Goal: Task Accomplishment & Management: Complete application form

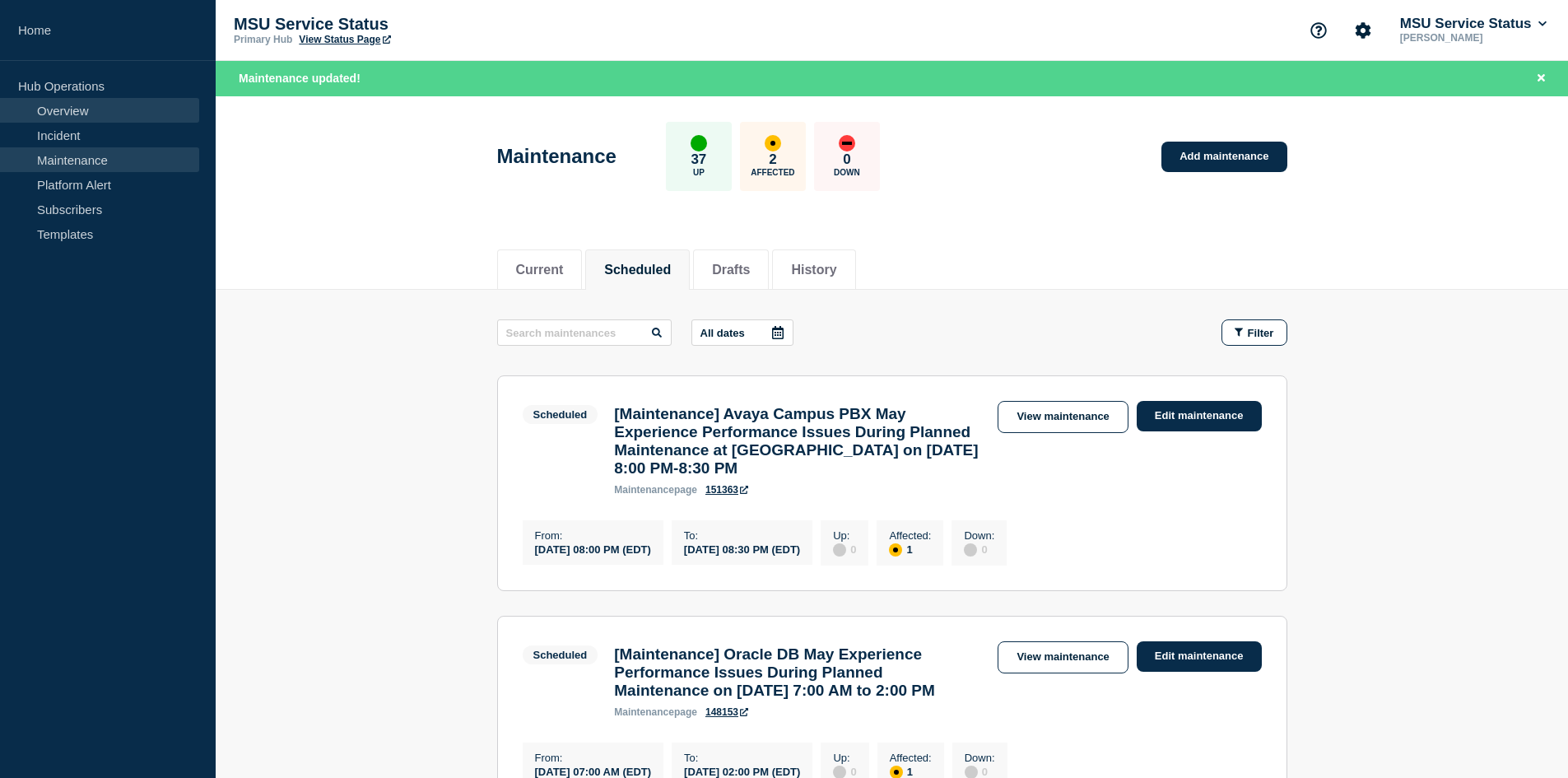
click at [95, 111] on link "Overview" at bounding box center [100, 110] width 199 height 25
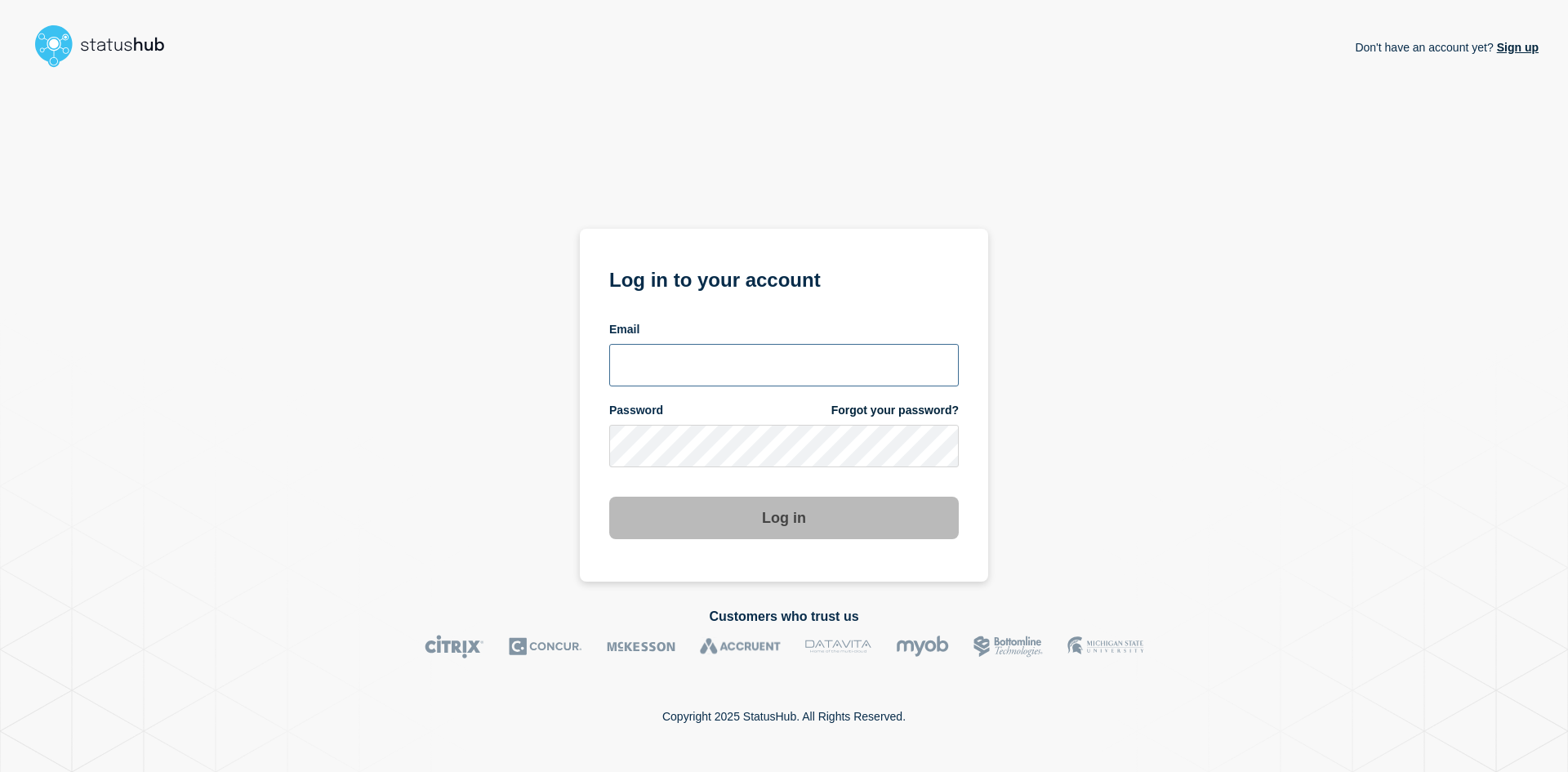
click at [687, 360] on input "email input" at bounding box center [783, 364] width 349 height 42
type input "navidad@msu.edu"
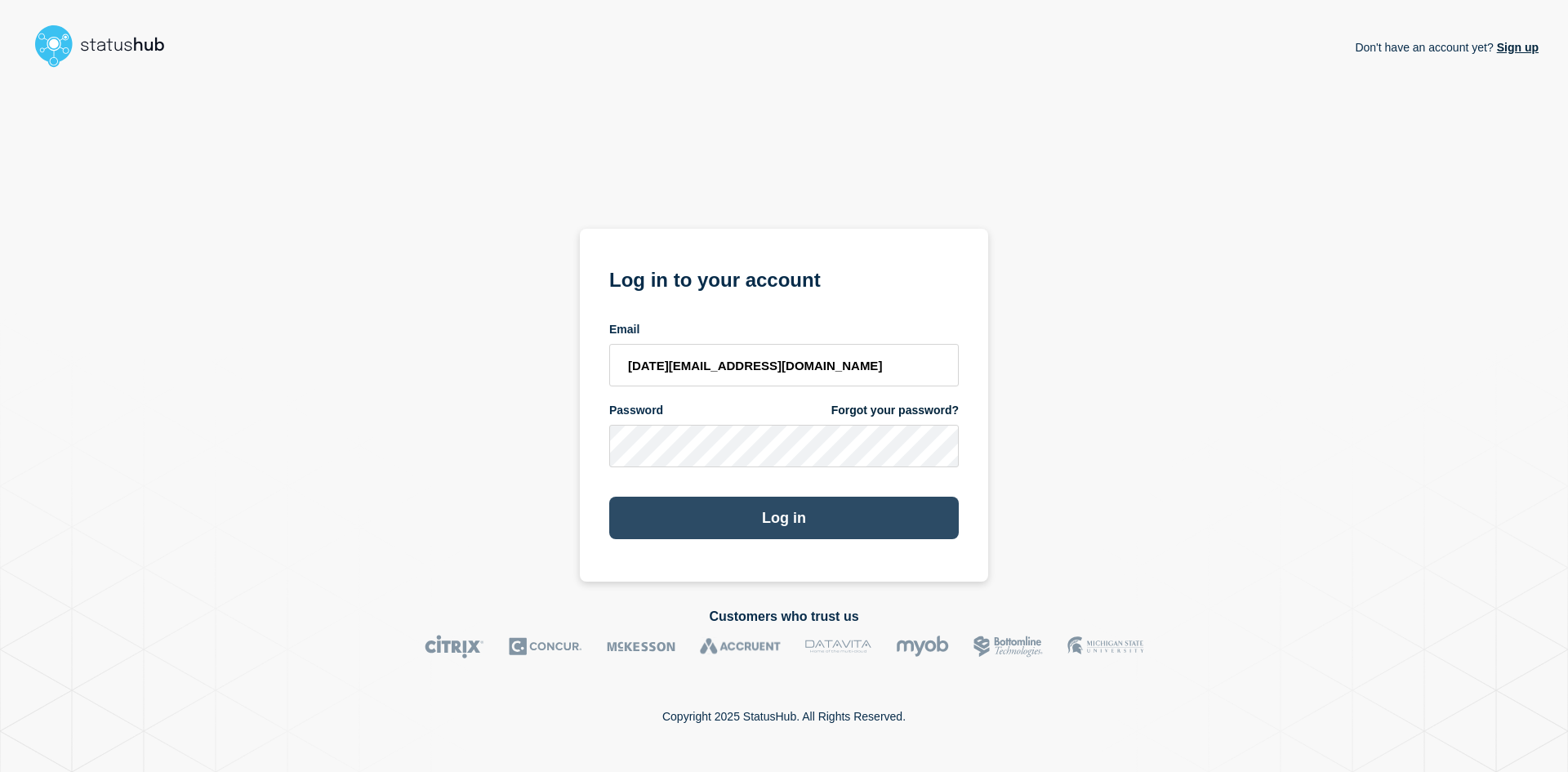
click at [732, 505] on button "Log in" at bounding box center [783, 518] width 349 height 42
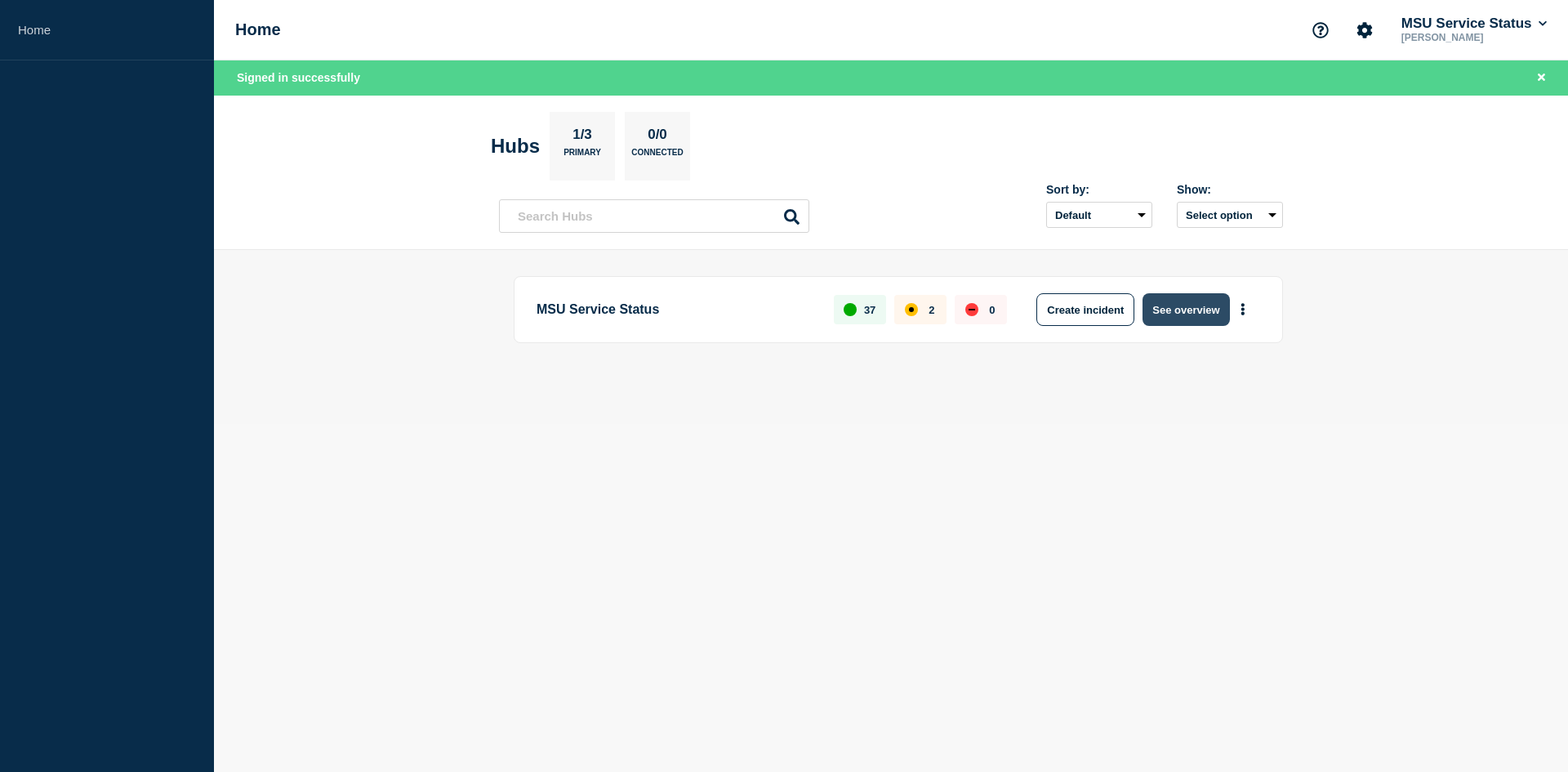
click at [1184, 313] on button "See overview" at bounding box center [1186, 310] width 87 height 33
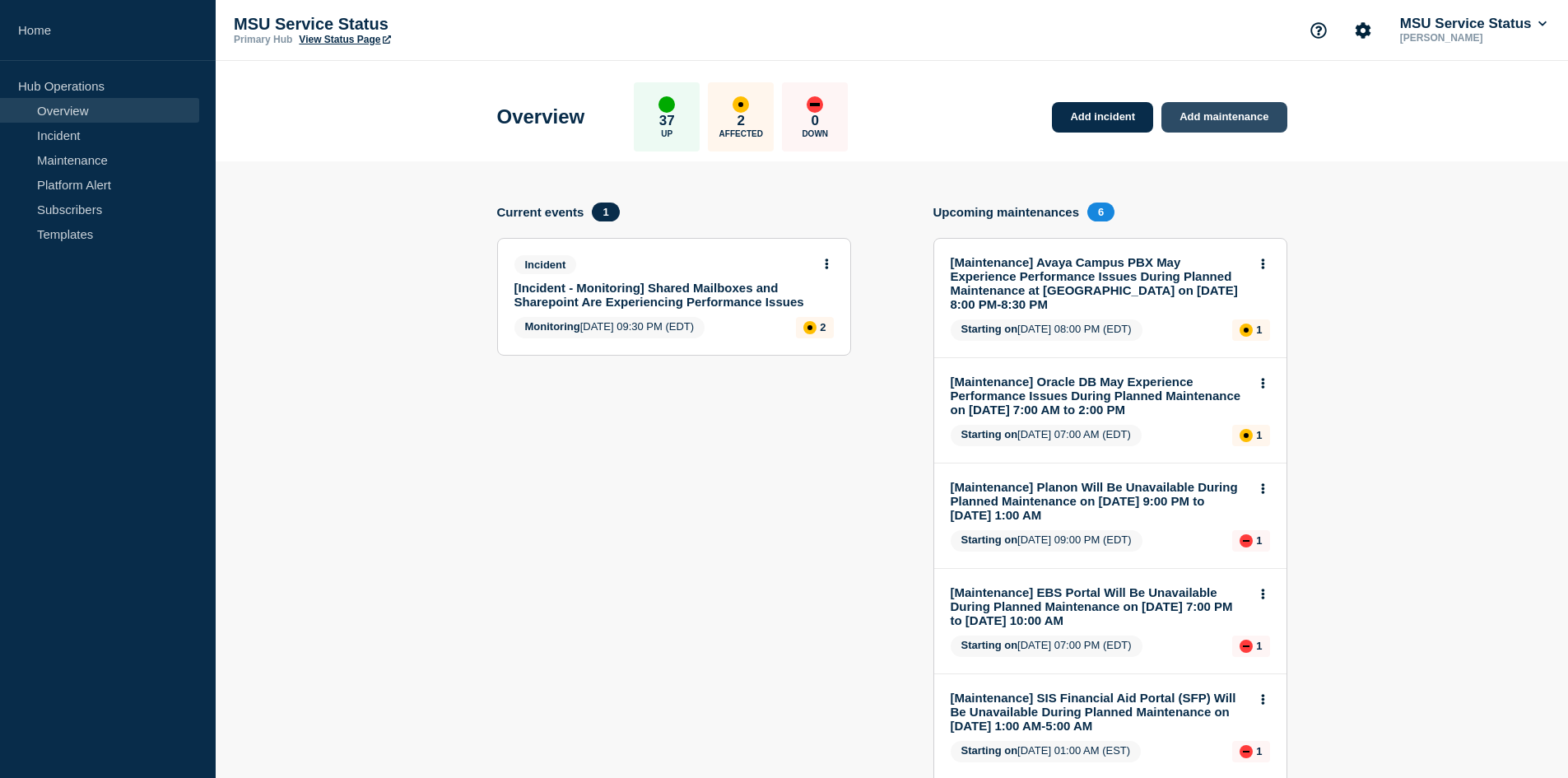
click at [1213, 120] on link "Add maintenance" at bounding box center [1224, 118] width 125 height 30
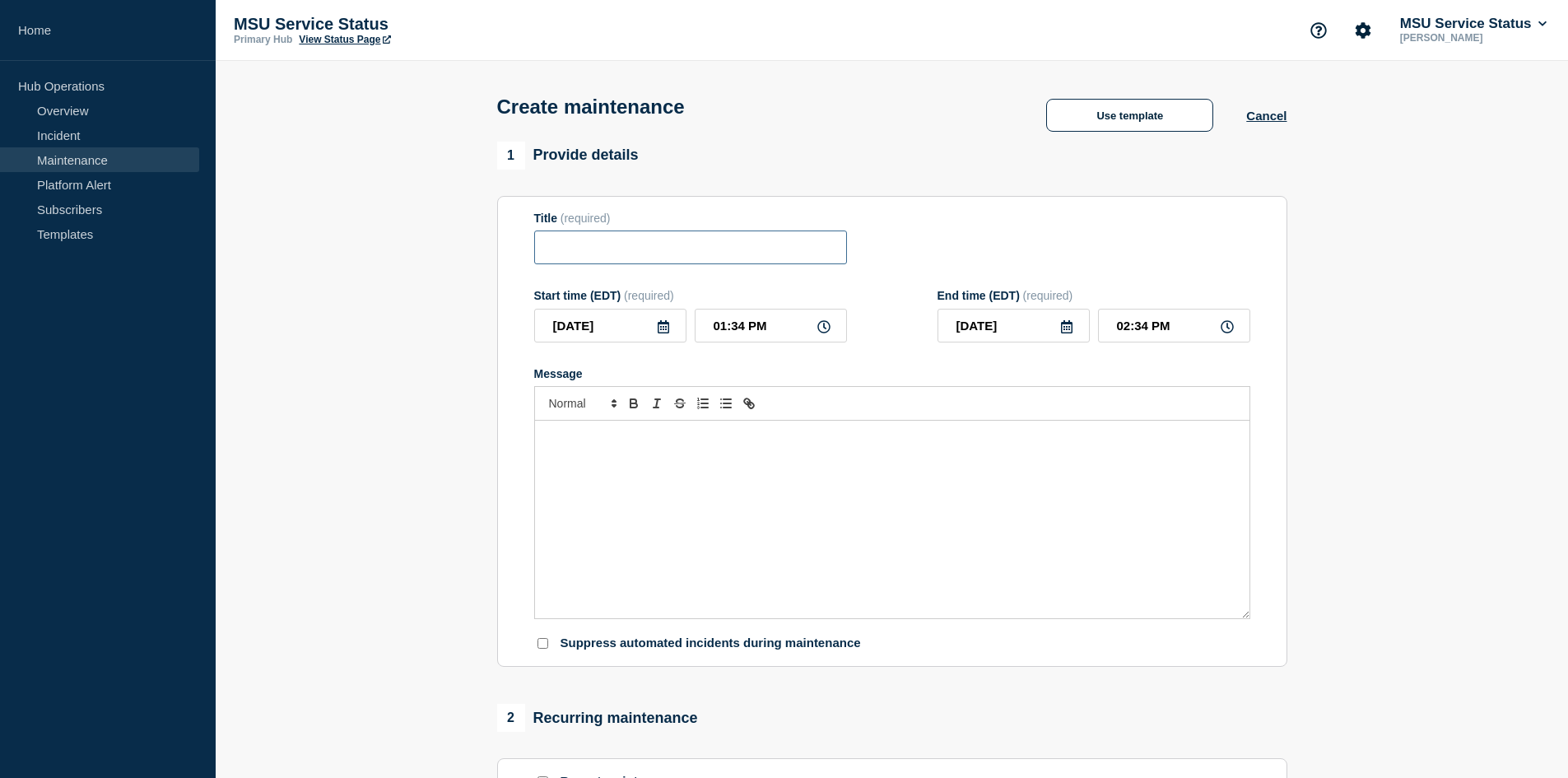
click at [679, 256] on input "Title" at bounding box center [691, 248] width 313 height 34
paste input "[Maintenance] MSU Unified Login (Okta) May Experience Performance Issues During…"
type input "[Maintenance] MSU Unified Login (Okta) May Experience Performance Issues During…"
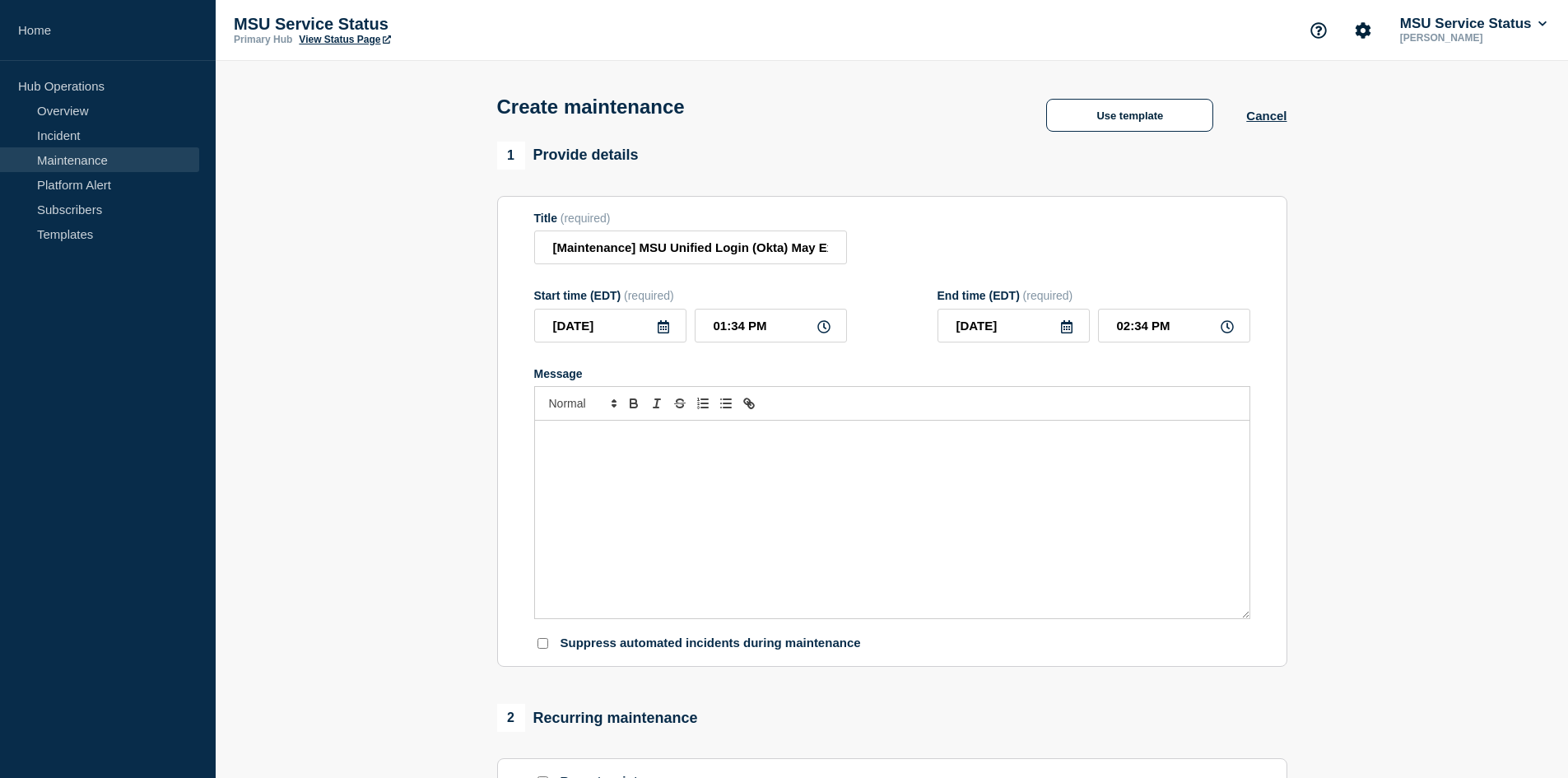
click at [665, 333] on icon at bounding box center [663, 327] width 11 height 13
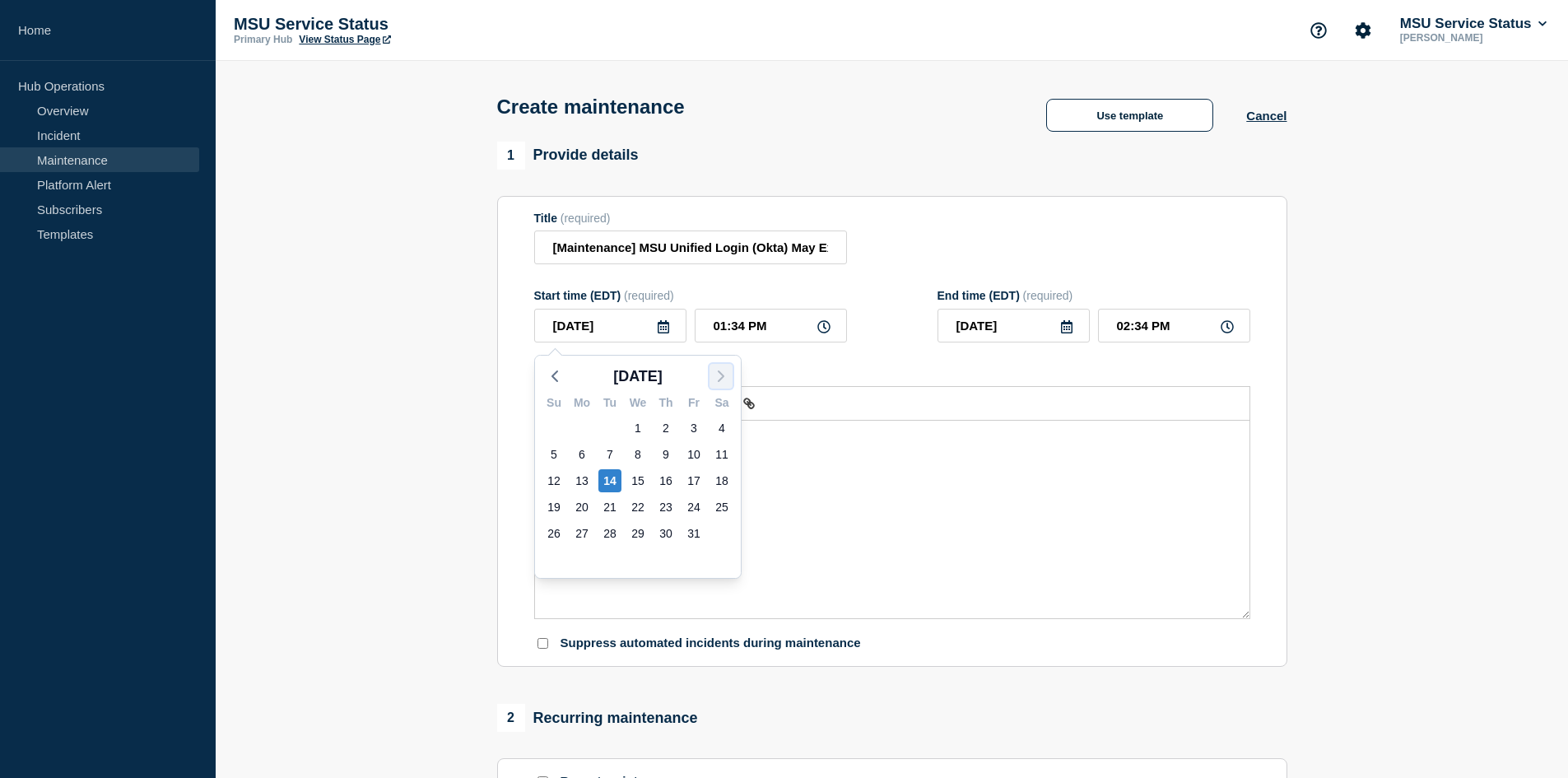
click at [718, 376] on icon "button" at bounding box center [721, 376] width 20 height 20
click at [721, 450] on div "8" at bounding box center [722, 454] width 23 height 23
type input "2025-11-08"
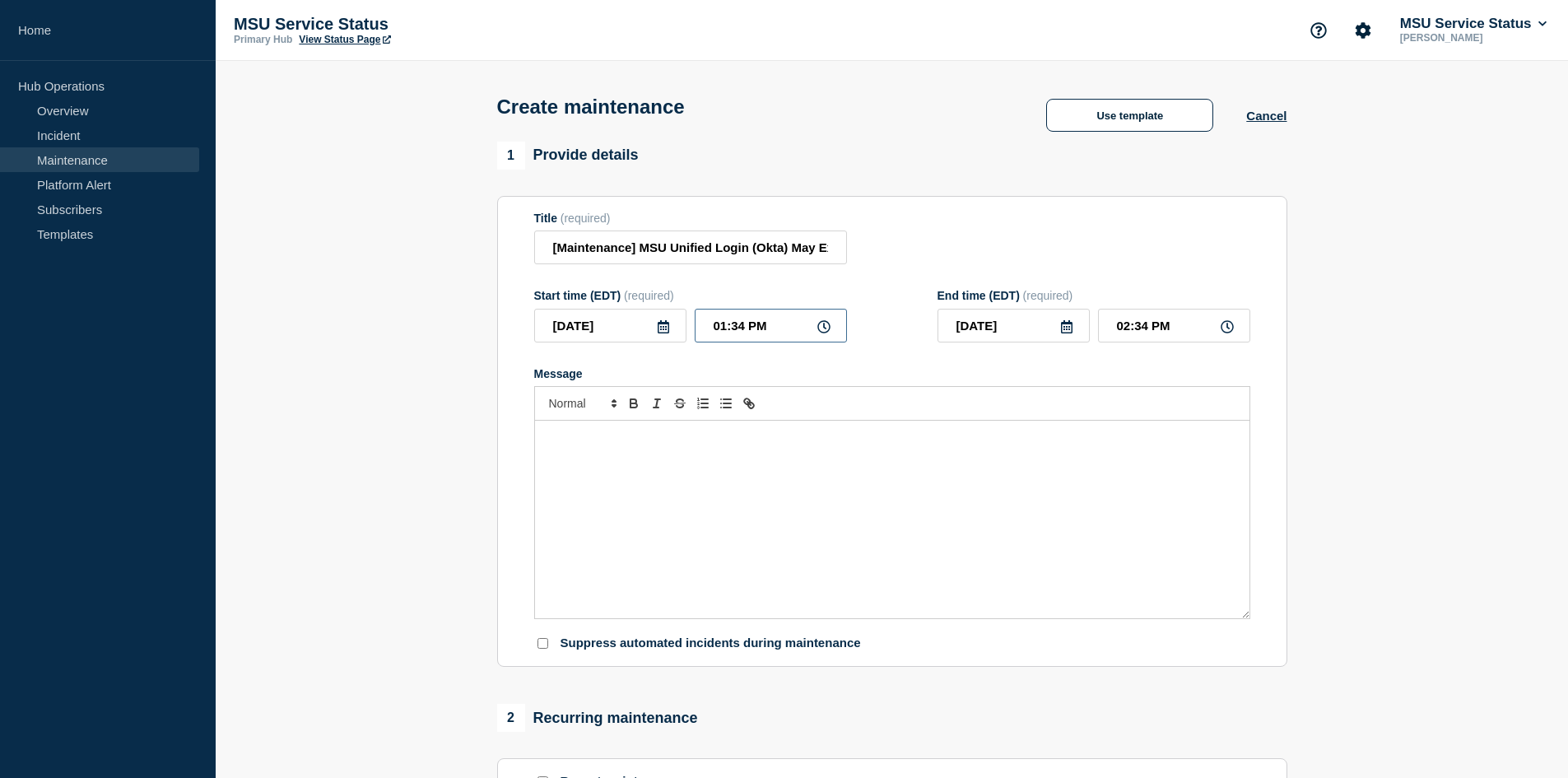
click at [729, 324] on input "01:34 PM" at bounding box center [770, 325] width 153 height 34
type input "06:34 PM"
type input "07:34 PM"
type input "06:04 PM"
type input "07:04 PM"
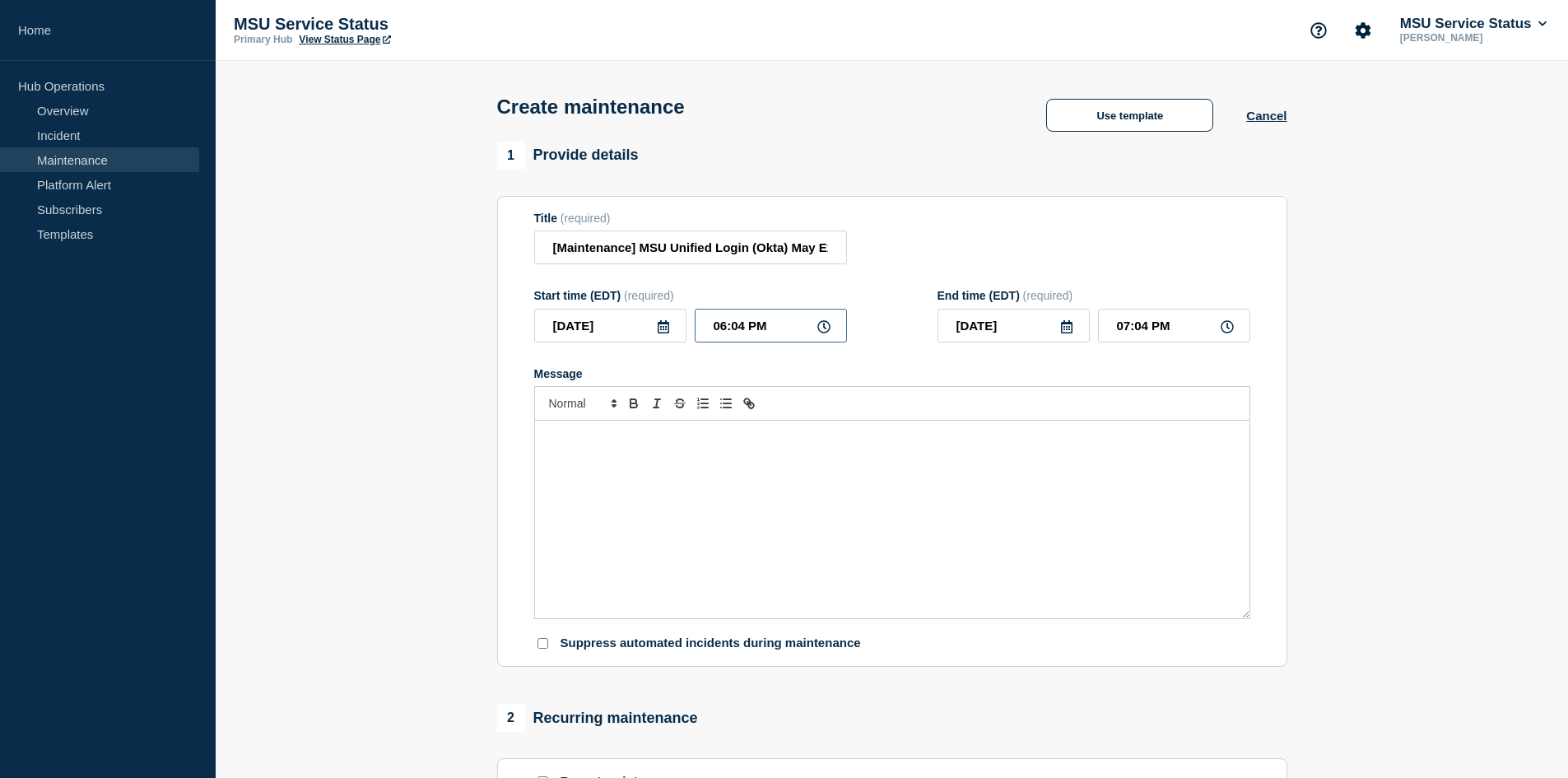
type input "06:00 PM"
type input "07:00 PM"
type input "06:00 AM"
click at [1125, 327] on input "07:00 AM" at bounding box center [1174, 325] width 153 height 34
type input "08:00 AM"
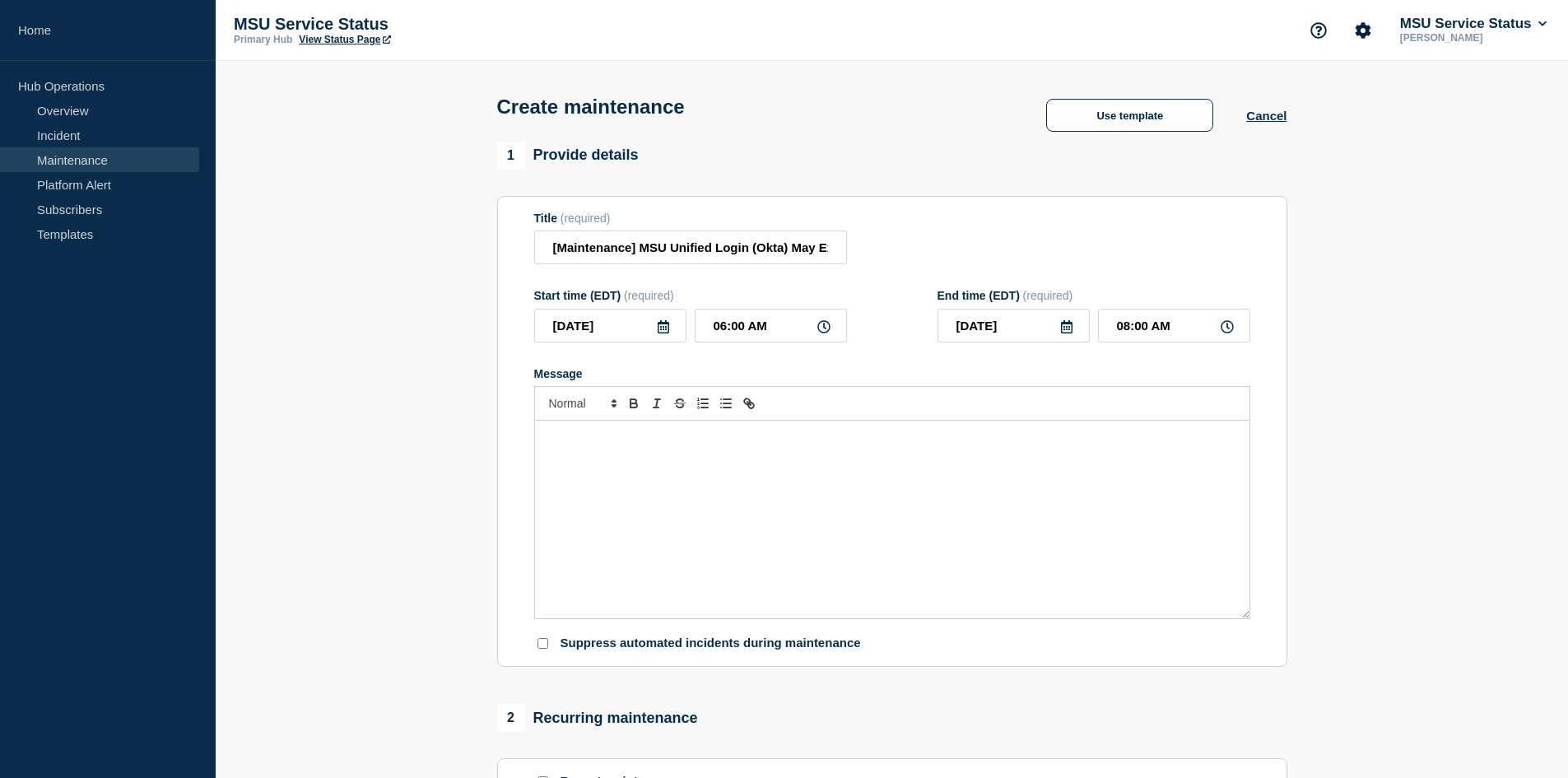
click at [863, 532] on div "Message" at bounding box center [892, 519] width 714 height 197
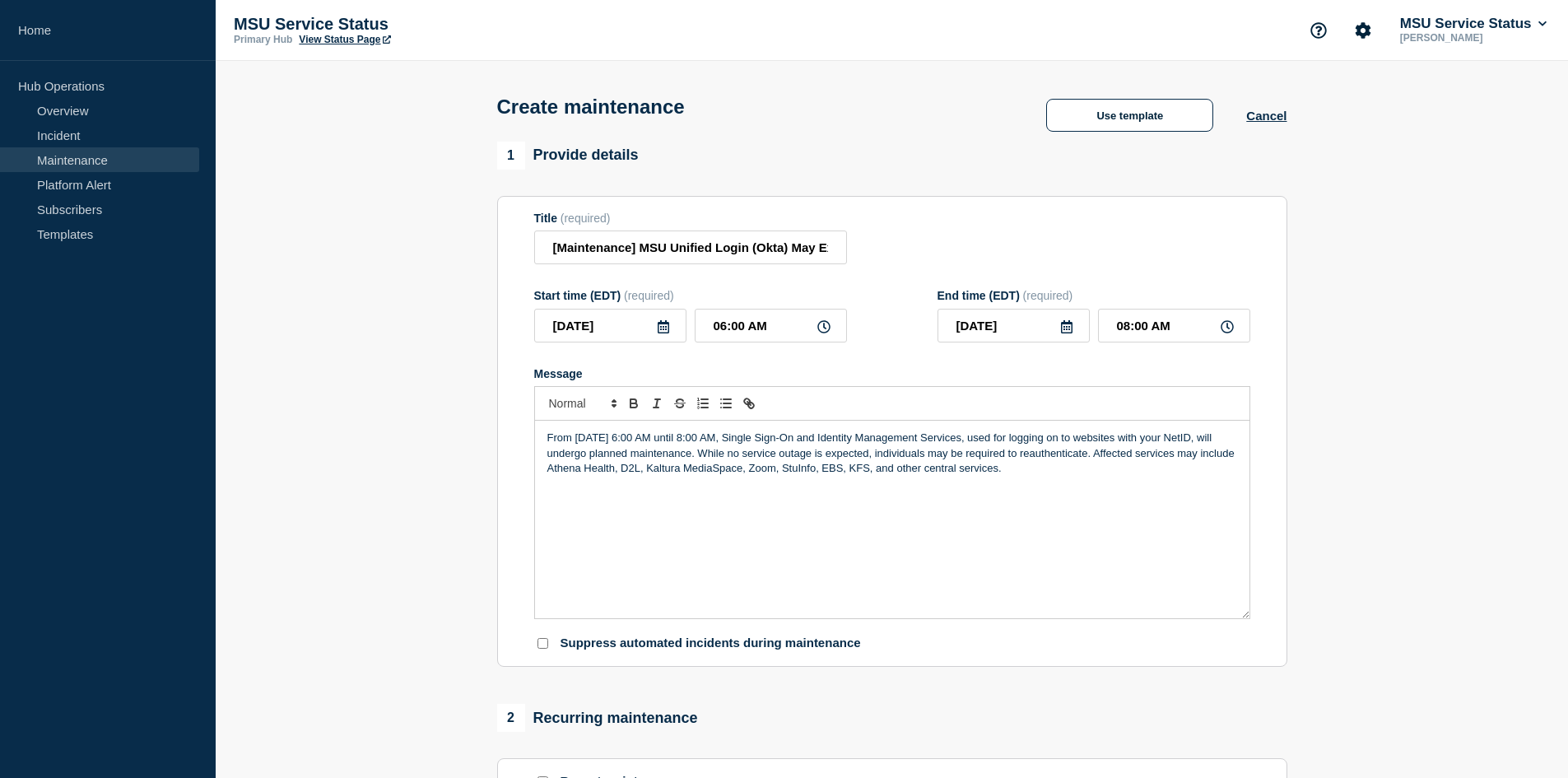
click at [959, 472] on p "From Saturday, November 8th, 2025 at 6:00 AM until 8:00 AM, Single Sign-On and …" at bounding box center [892, 454] width 690 height 46
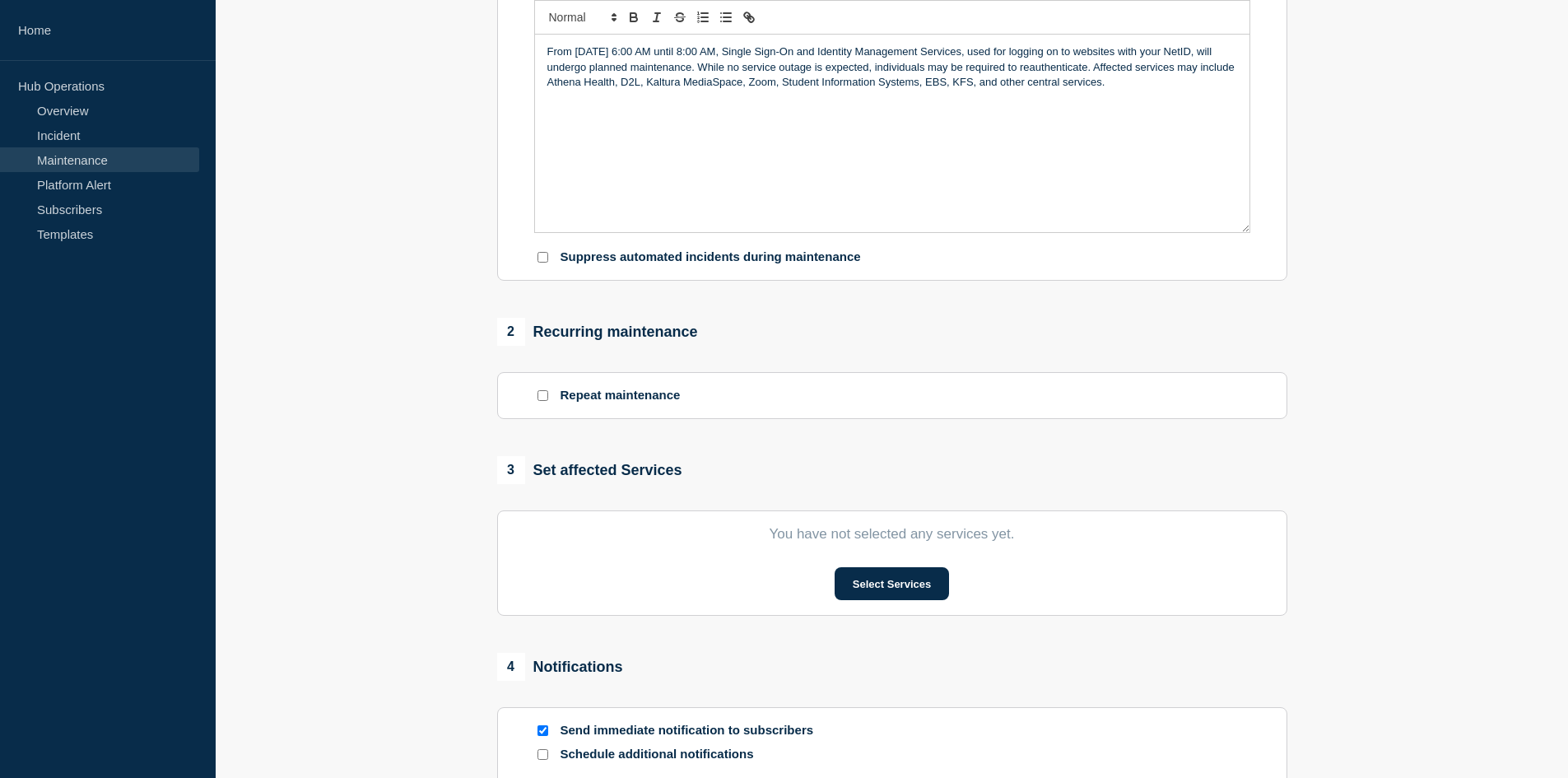
scroll to position [388, 0]
click at [890, 581] on button "Select Services" at bounding box center [892, 582] width 115 height 33
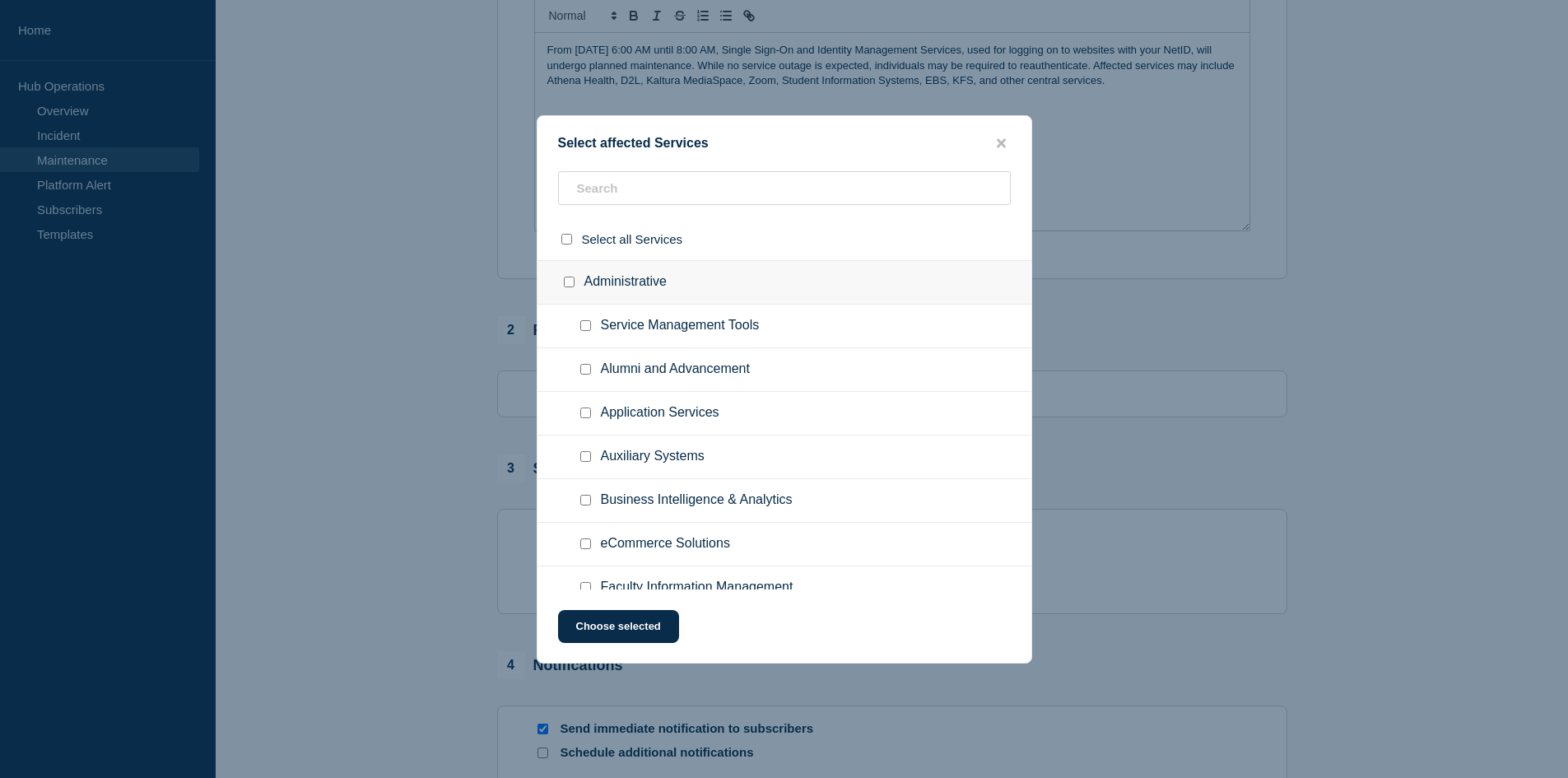
click at [651, 158] on div "Select affected Services Select all Services Administrative Service Management …" at bounding box center [784, 389] width 495 height 548
click at [647, 193] on input "text" at bounding box center [784, 189] width 452 height 34
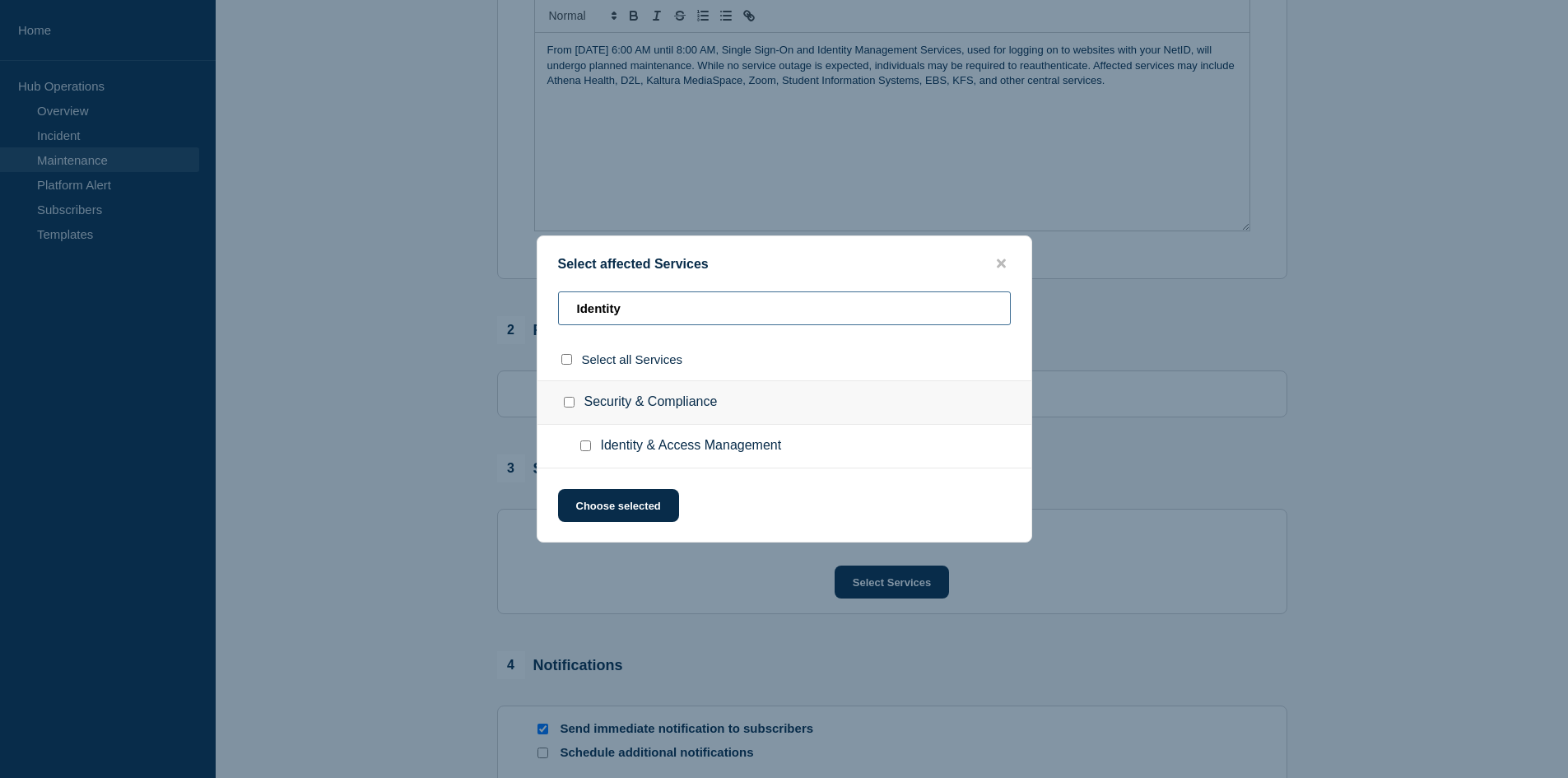
type input "Identity"
click at [582, 448] on input "Identity & Access Management checkbox" at bounding box center [585, 445] width 10 height 10
checkbox input "true"
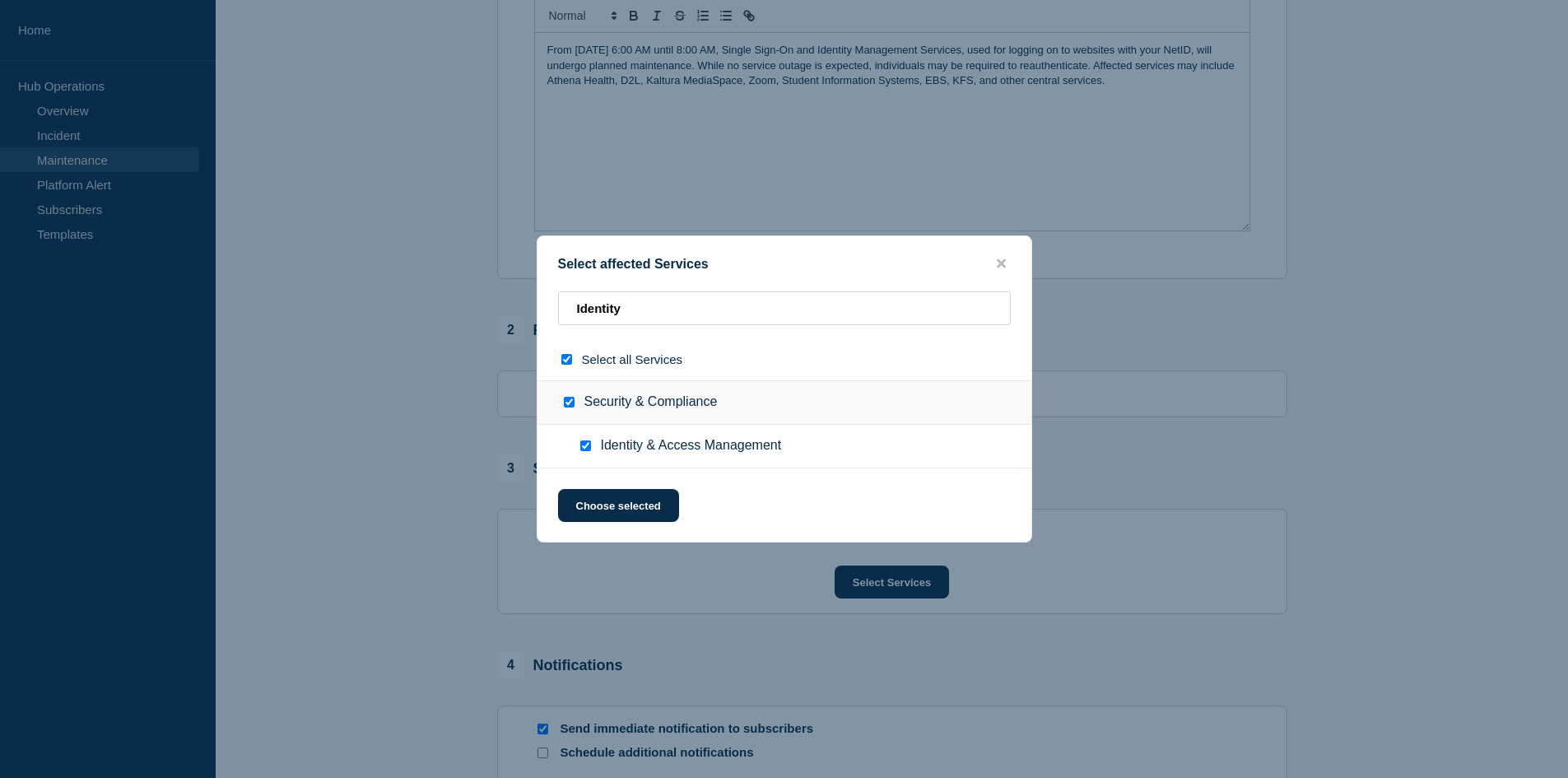
click at [582, 448] on input "Identity & Access Management checkbox" at bounding box center [585, 445] width 10 height 10
checkbox input "false"
click at [600, 510] on button "Choose selected" at bounding box center [618, 505] width 121 height 33
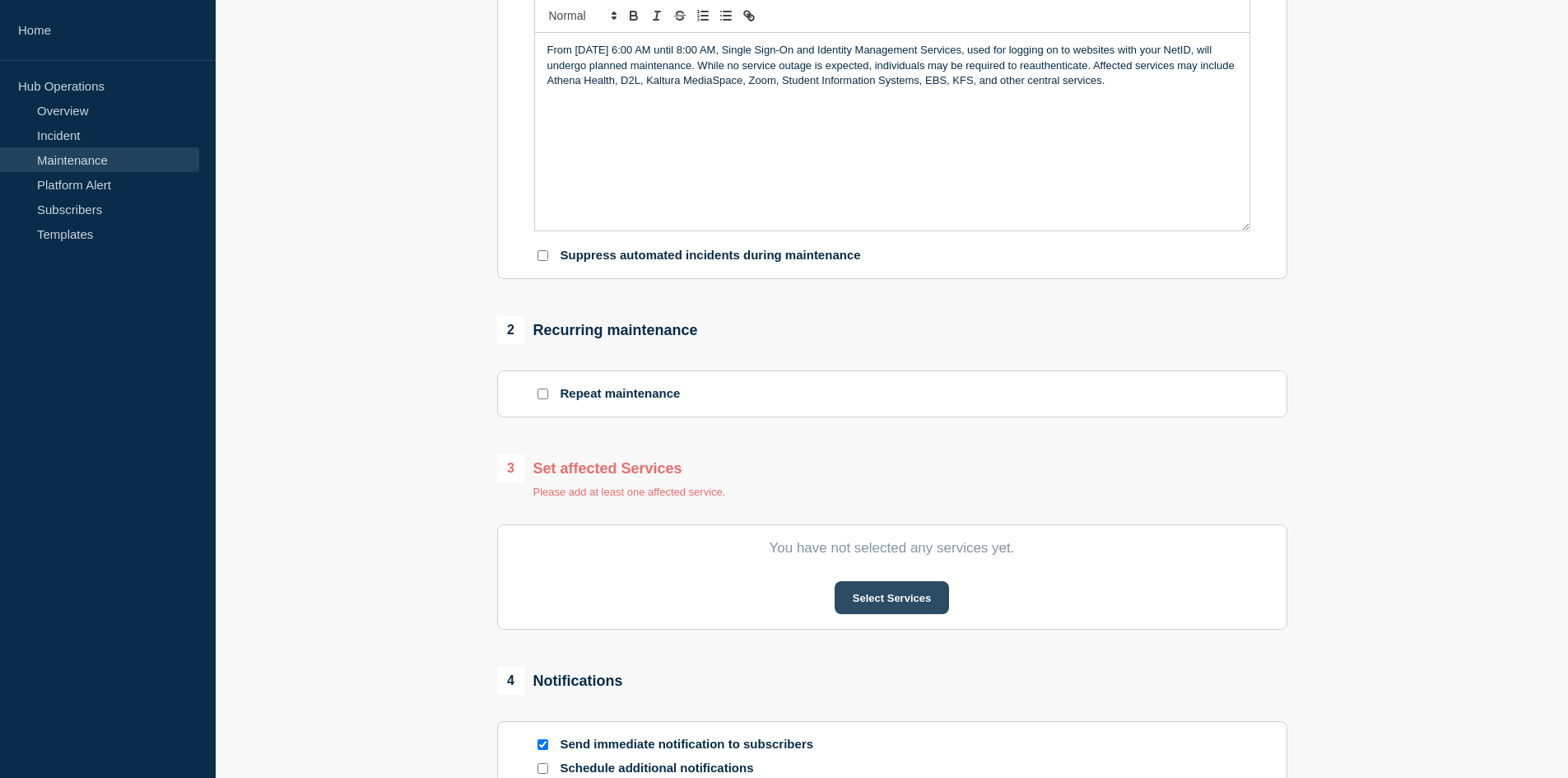
click at [864, 604] on button "Select Services" at bounding box center [892, 598] width 115 height 33
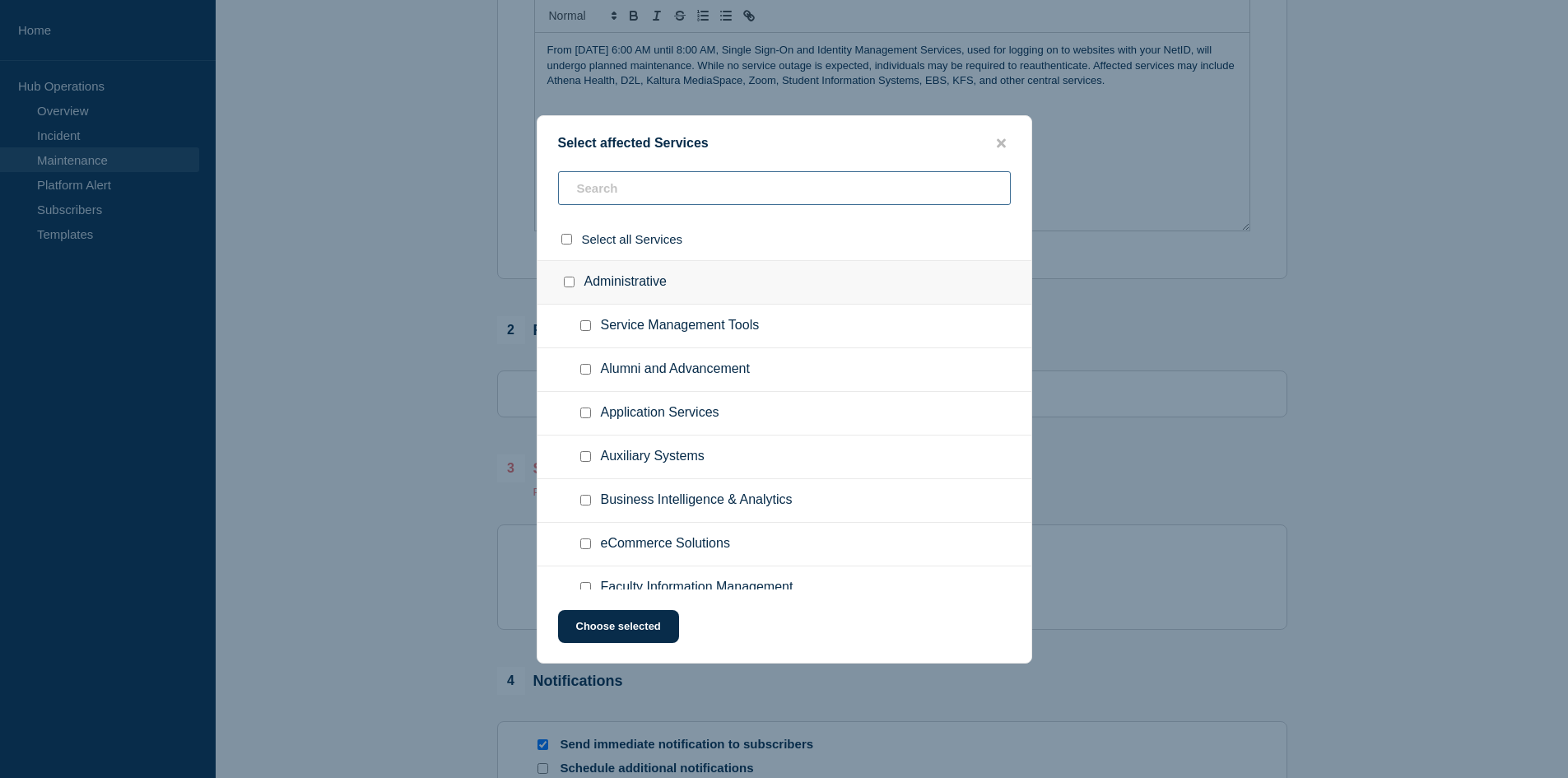
click at [714, 188] on input "text" at bounding box center [784, 189] width 452 height 34
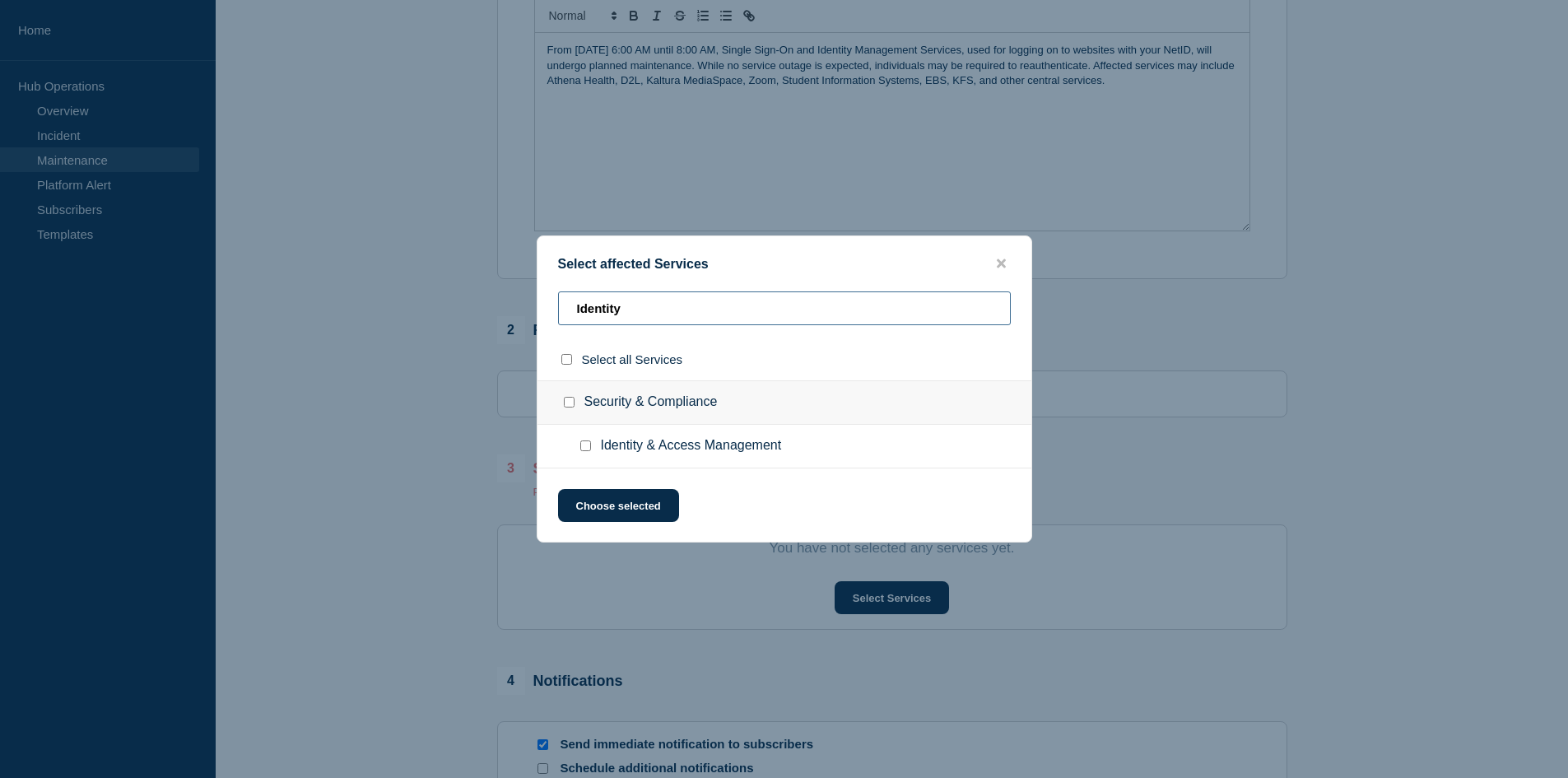
type input "Identity"
click at [582, 452] on input "Identity & Access Management checkbox" at bounding box center [585, 445] width 10 height 10
checkbox input "true"
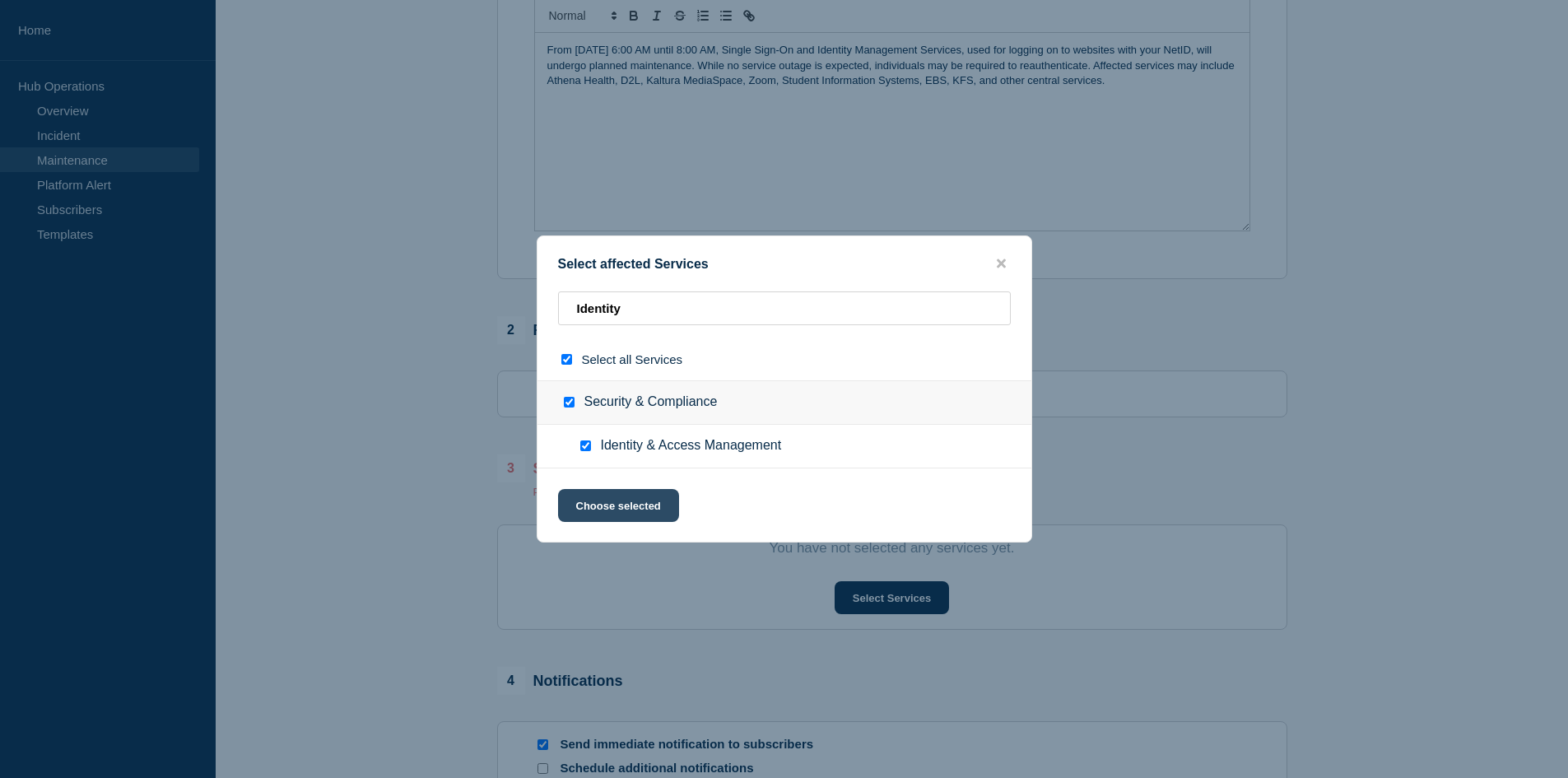
click at [605, 513] on button "Choose selected" at bounding box center [618, 505] width 121 height 33
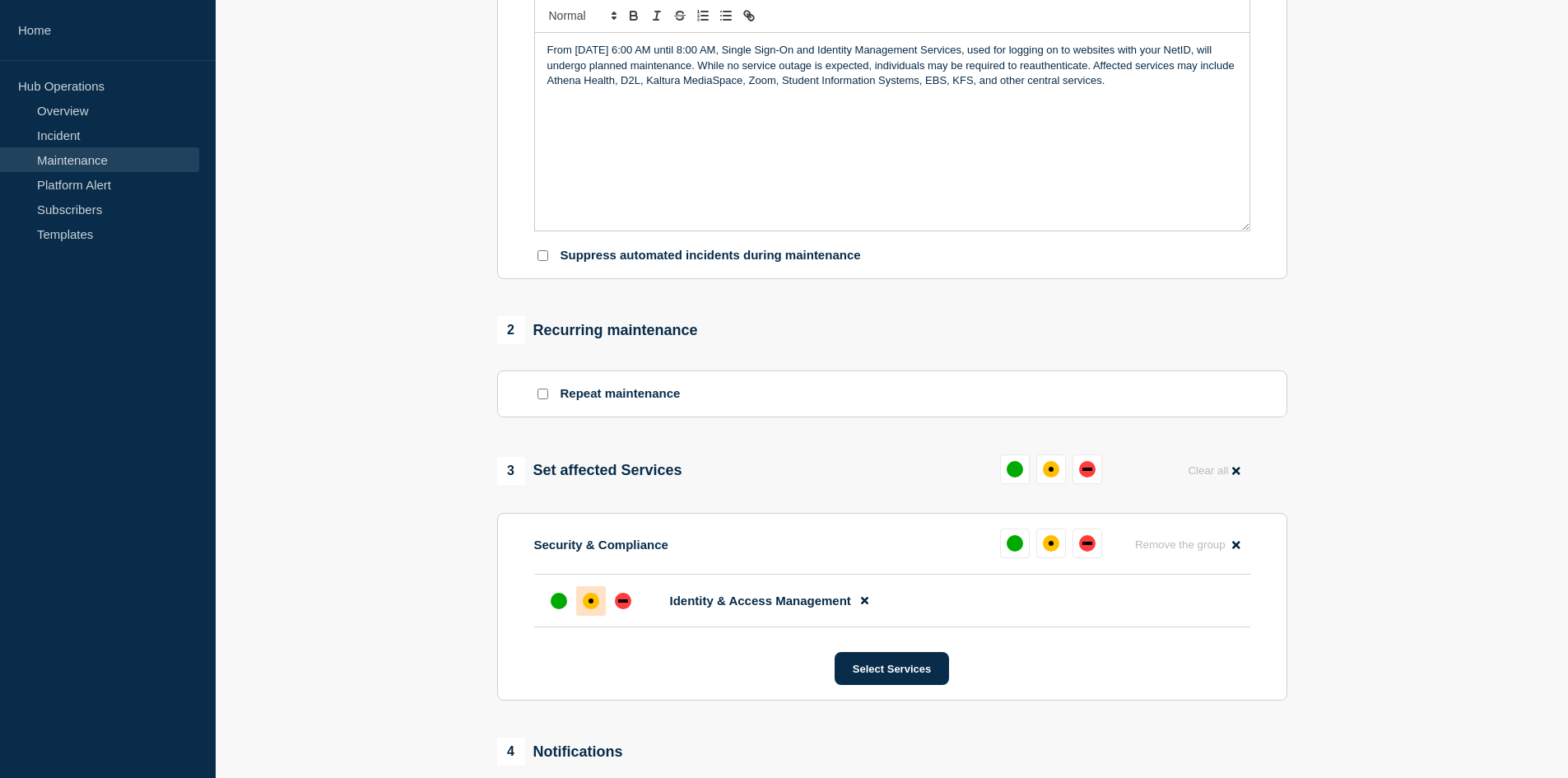
click at [584, 616] on div at bounding box center [590, 601] width 29 height 29
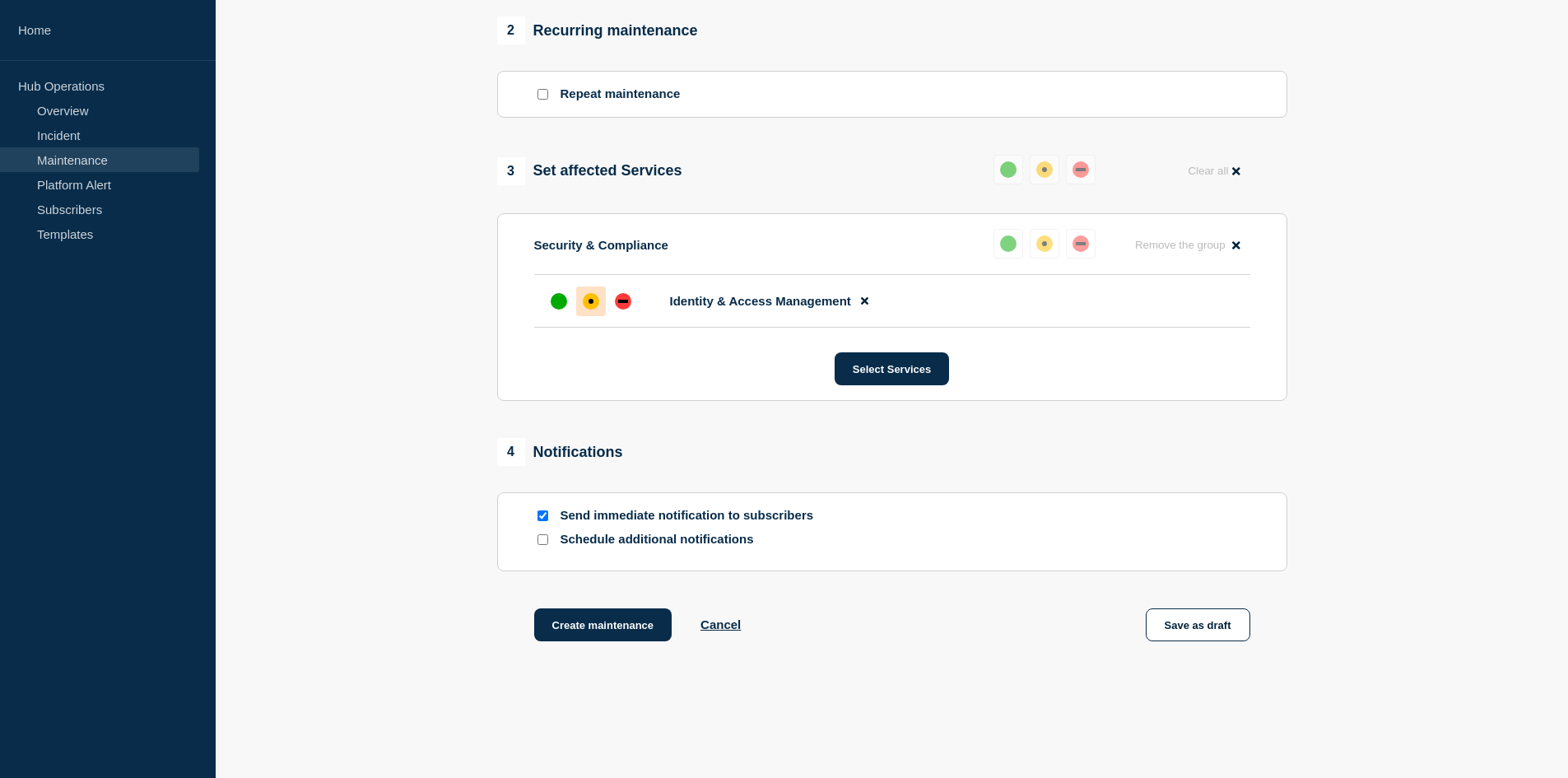
scroll to position [744, 0]
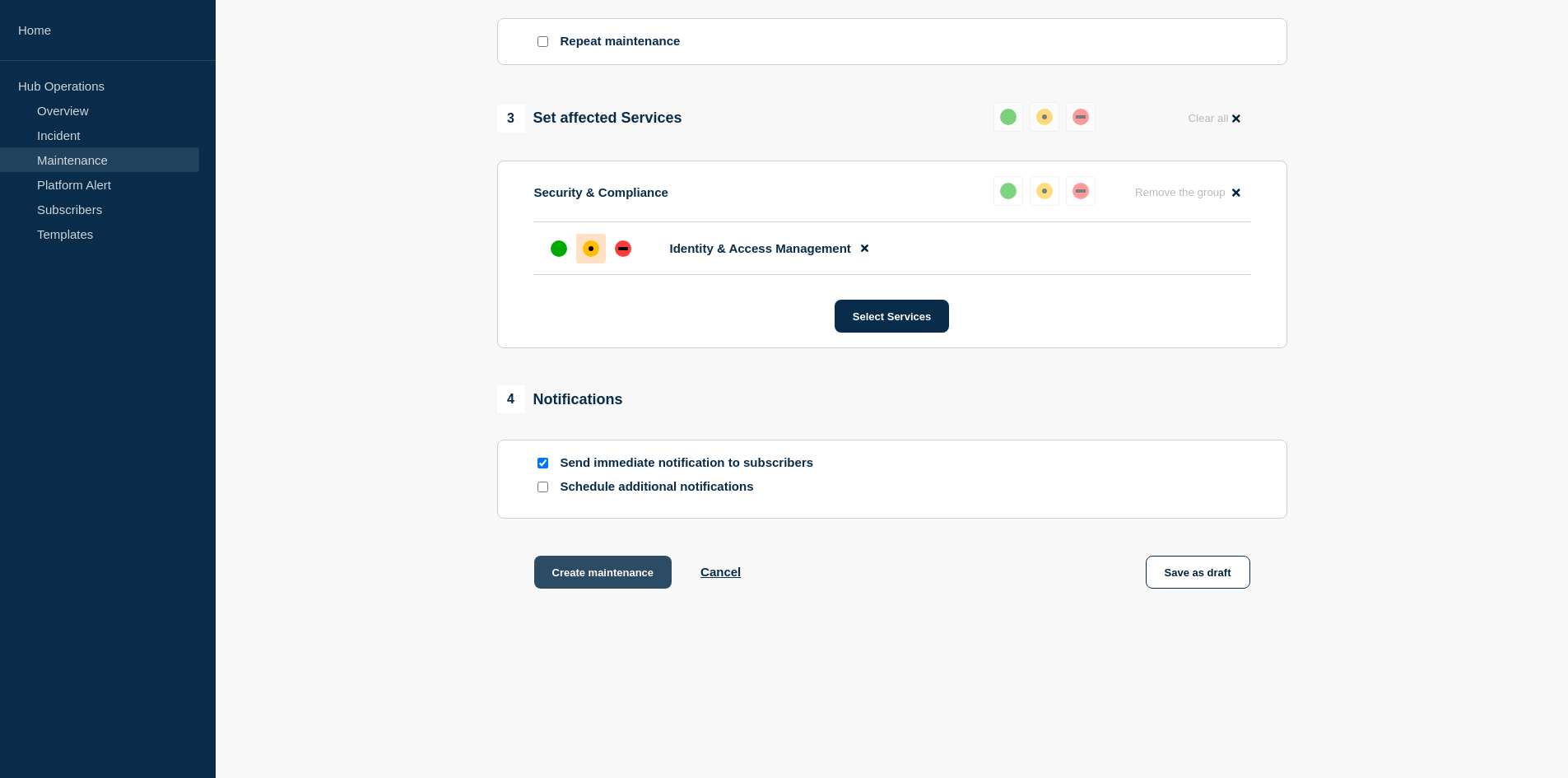
click at [614, 576] on button "Create maintenance" at bounding box center [603, 572] width 138 height 33
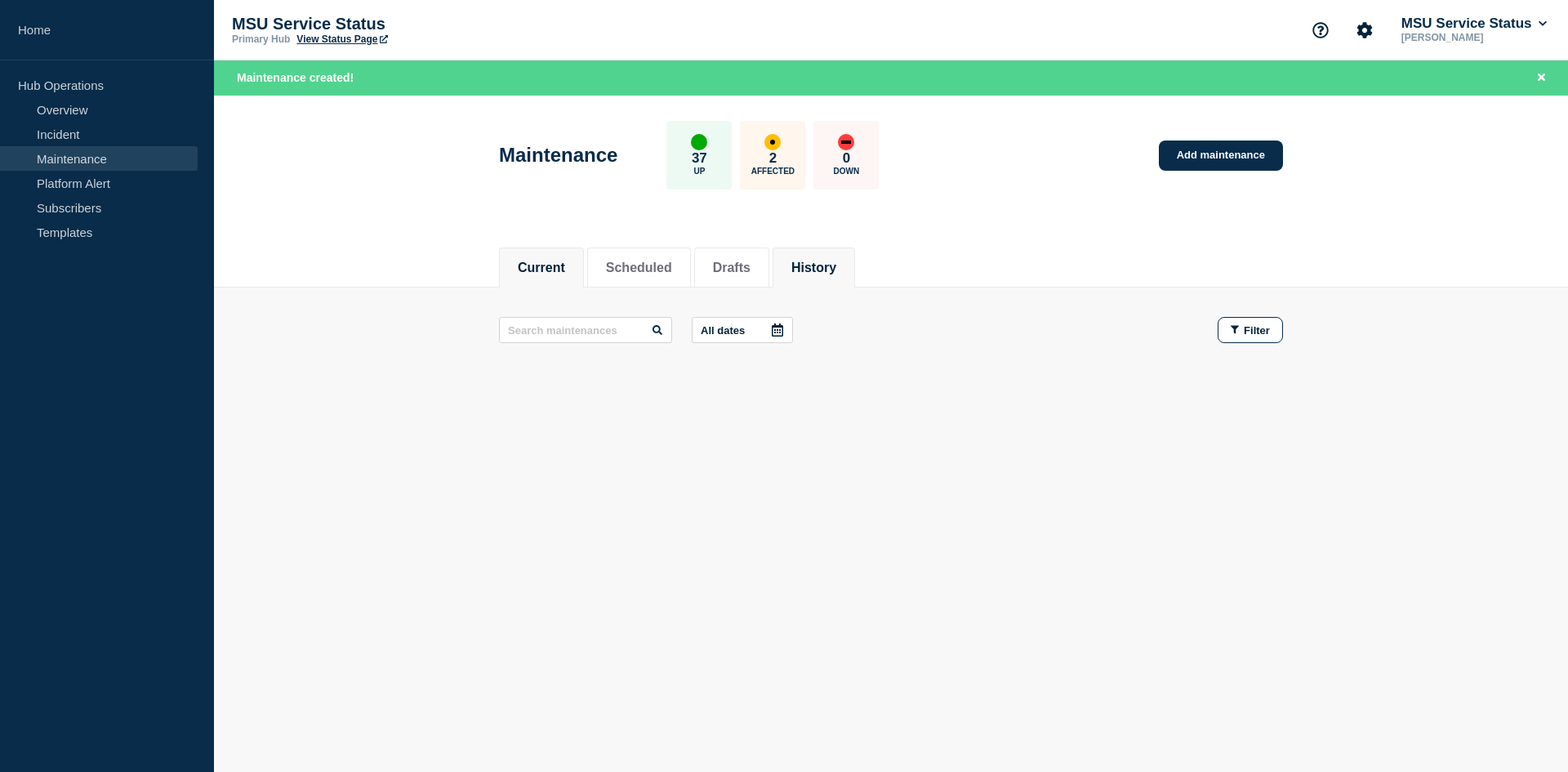
click at [824, 274] on button "History" at bounding box center [814, 268] width 45 height 15
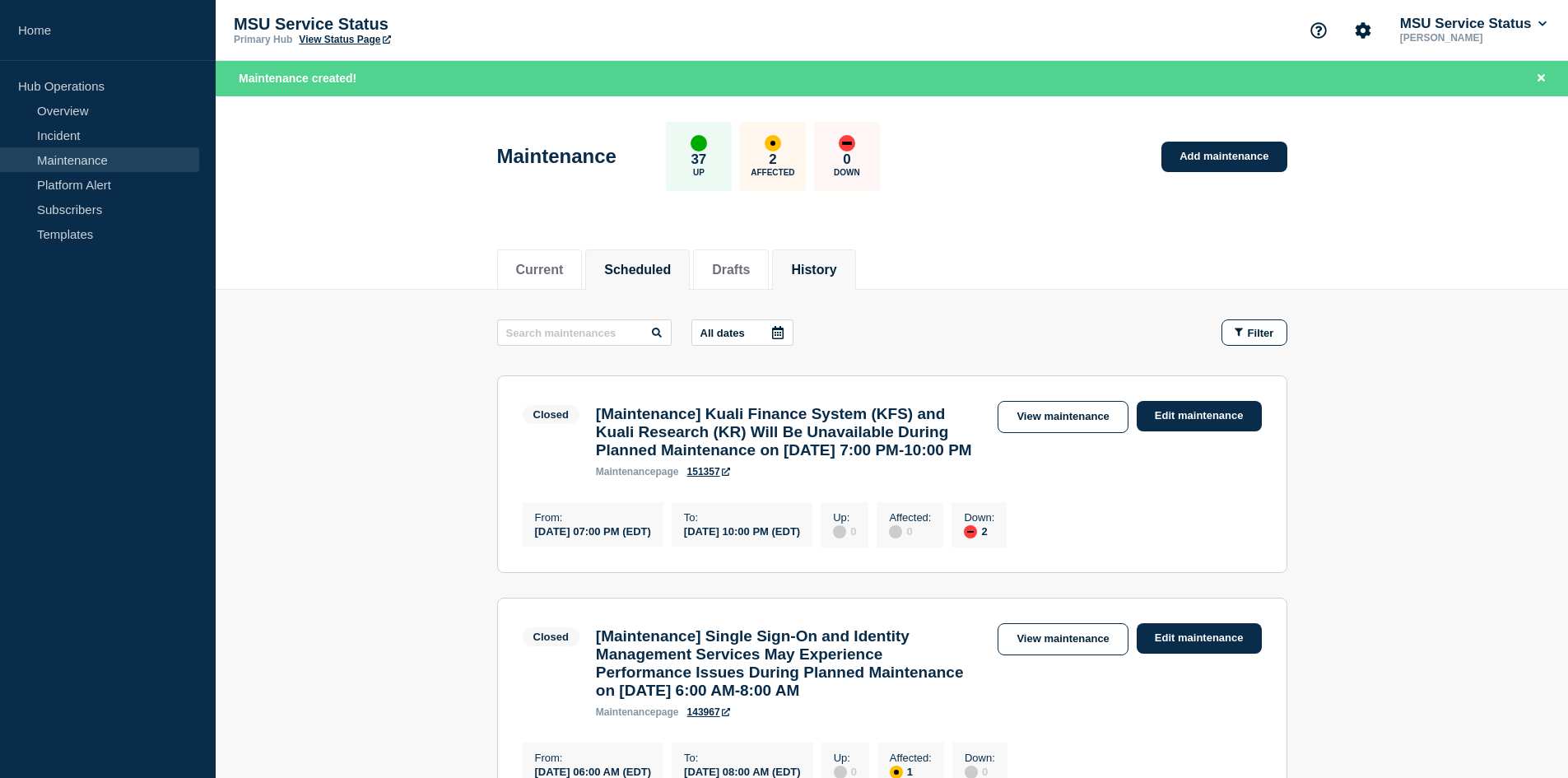
click at [637, 269] on button "Scheduled" at bounding box center [637, 270] width 66 height 15
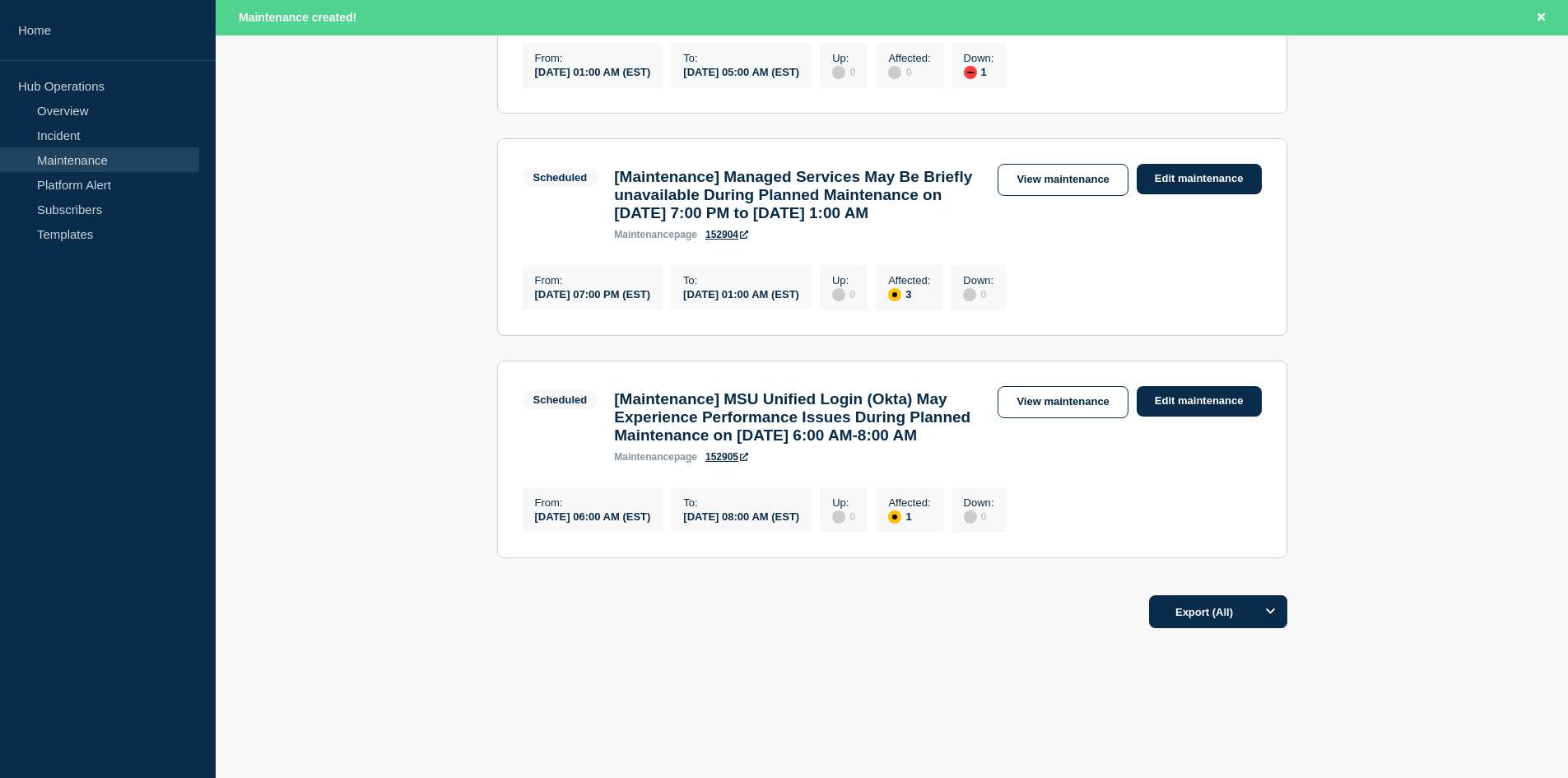
scroll to position [1542, 0]
click at [725, 463] on link "152905" at bounding box center [727, 457] width 43 height 11
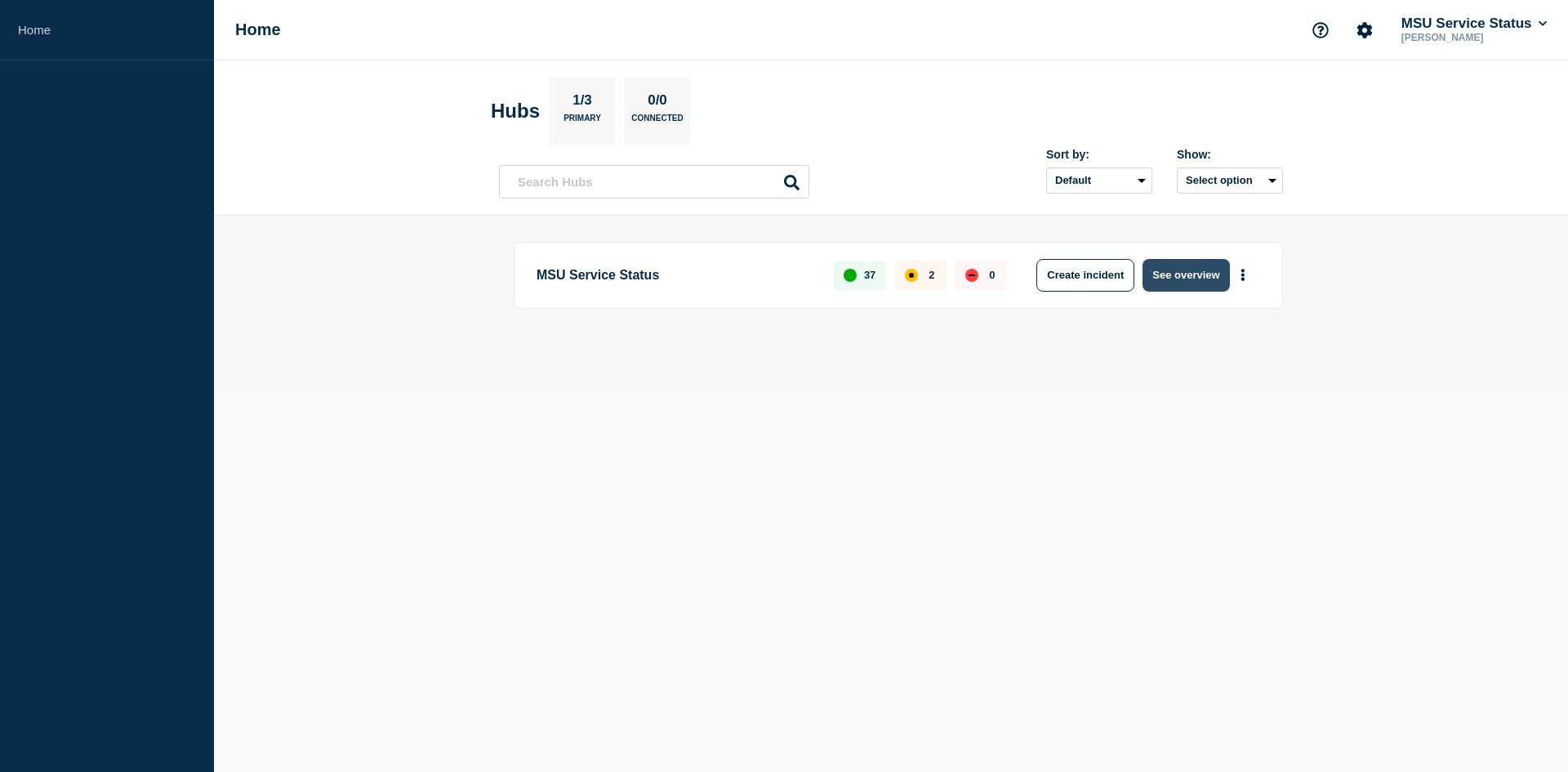
drag, startPoint x: 1171, startPoint y: 281, endPoint x: 1158, endPoint y: 282, distance: 13.0
click at [1158, 282] on button "See overview" at bounding box center [1186, 275] width 87 height 33
